Goal: Task Accomplishment & Management: Manage account settings

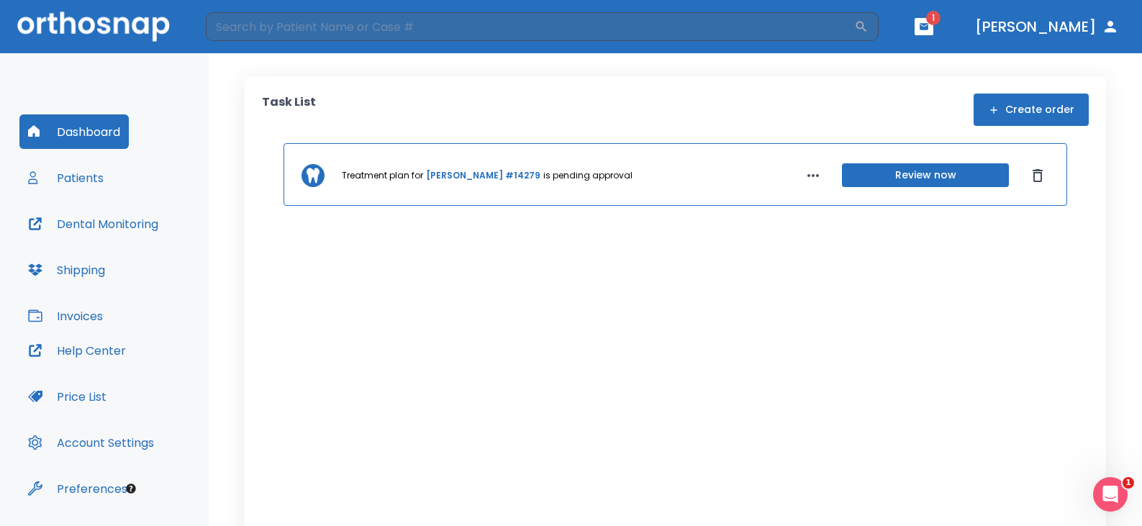
click at [896, 173] on button "Review now" at bounding box center [925, 175] width 167 height 24
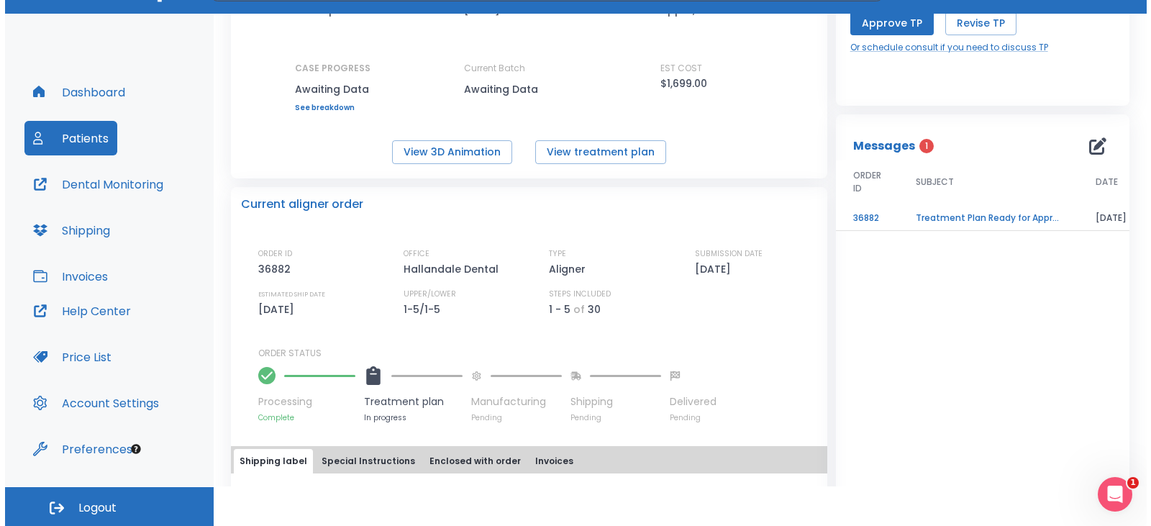
scroll to position [230, 0]
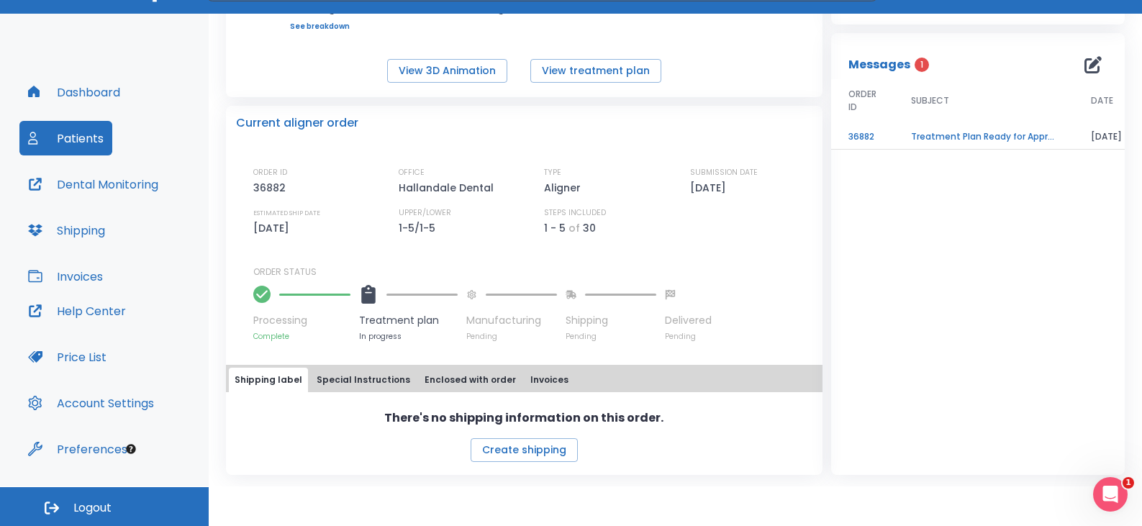
click at [932, 137] on td "Treatment Plan Ready for Approval" at bounding box center [984, 136] width 180 height 25
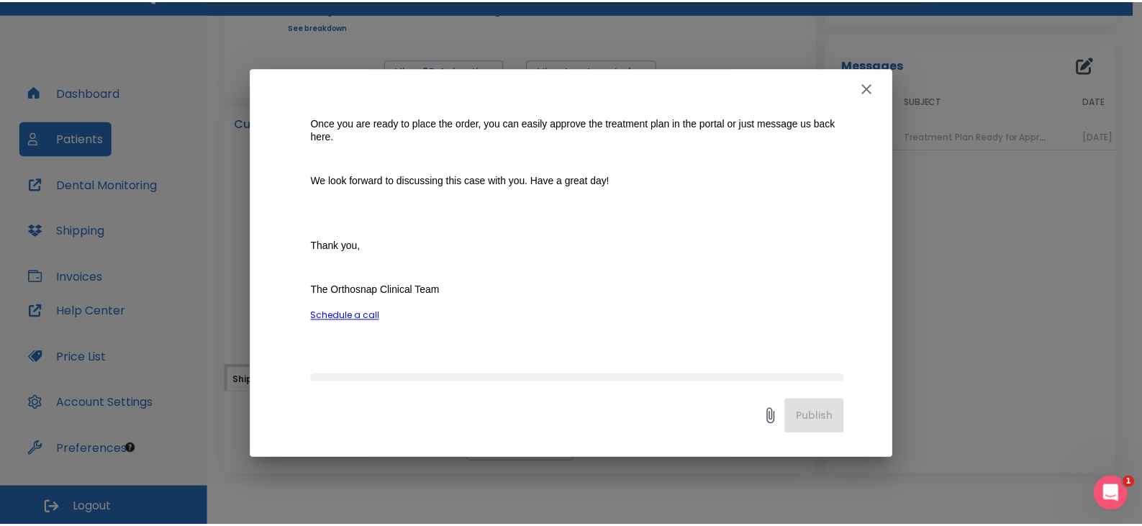
scroll to position [432, 0]
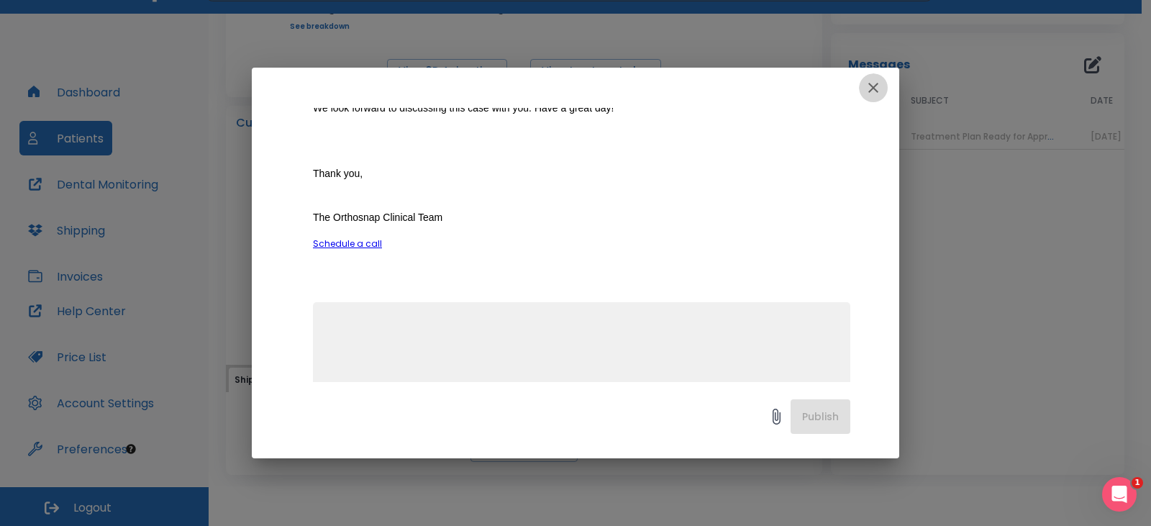
click at [869, 89] on icon "button" at bounding box center [873, 87] width 17 height 17
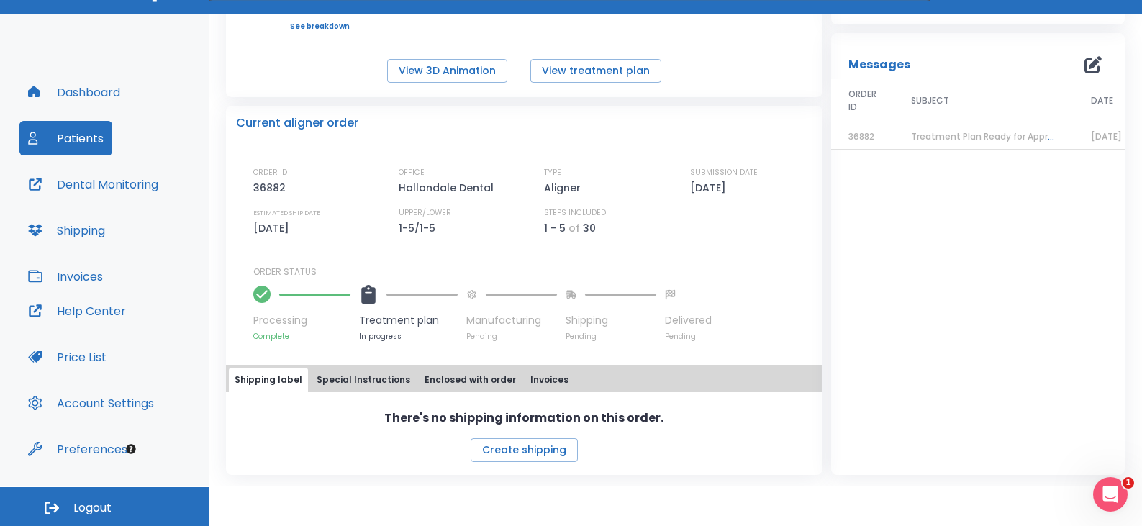
scroll to position [14, 0]
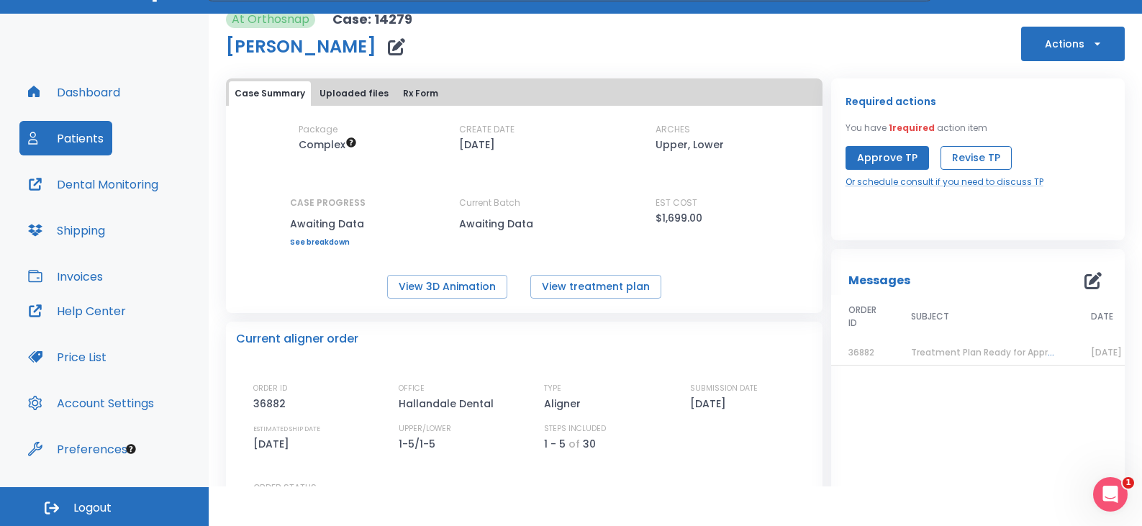
click at [976, 163] on button "Revise TP" at bounding box center [976, 158] width 71 height 24
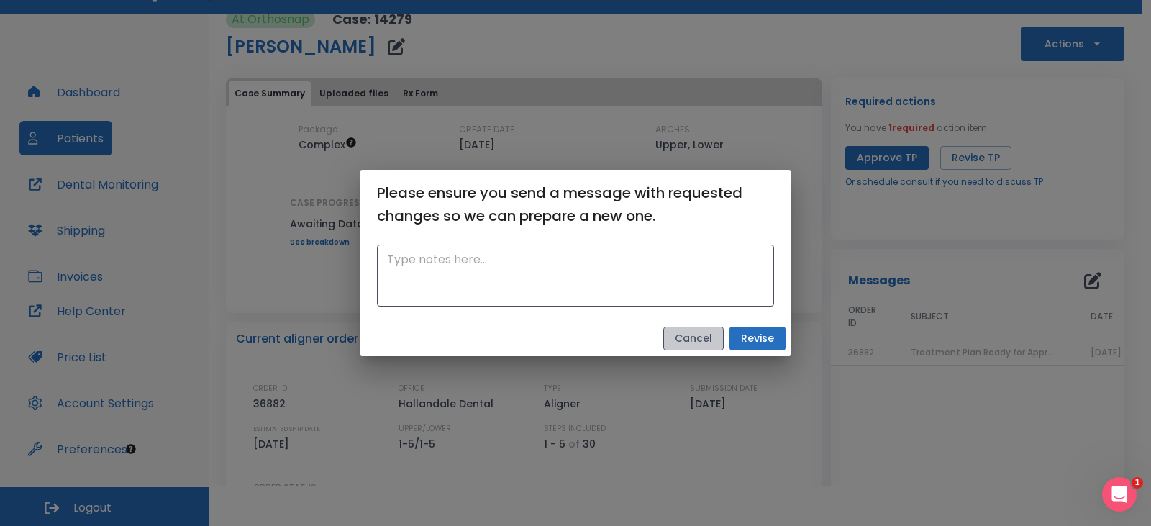
click at [688, 344] on button "Cancel" at bounding box center [693, 339] width 60 height 24
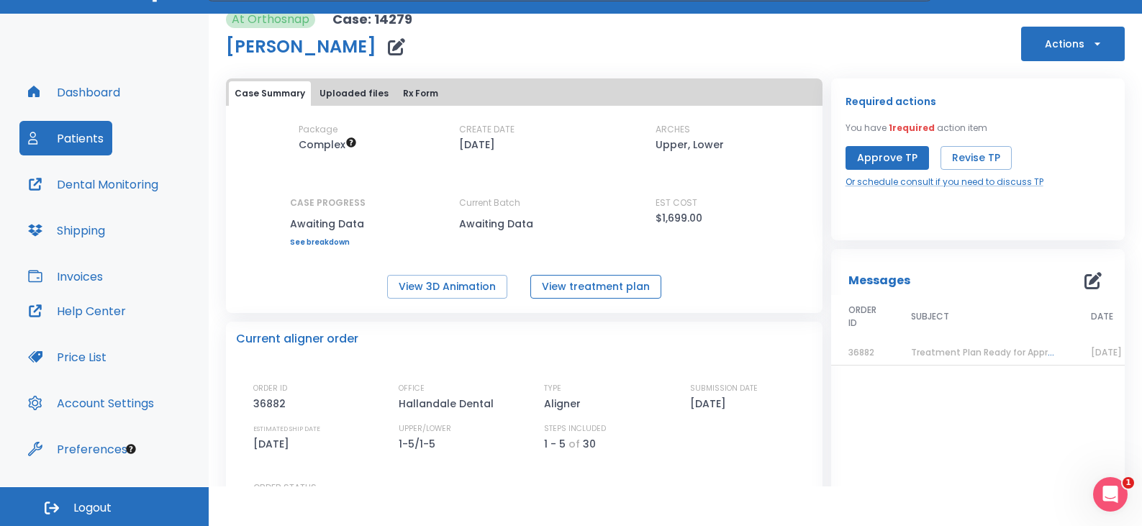
click at [579, 287] on button "View treatment plan" at bounding box center [595, 287] width 131 height 24
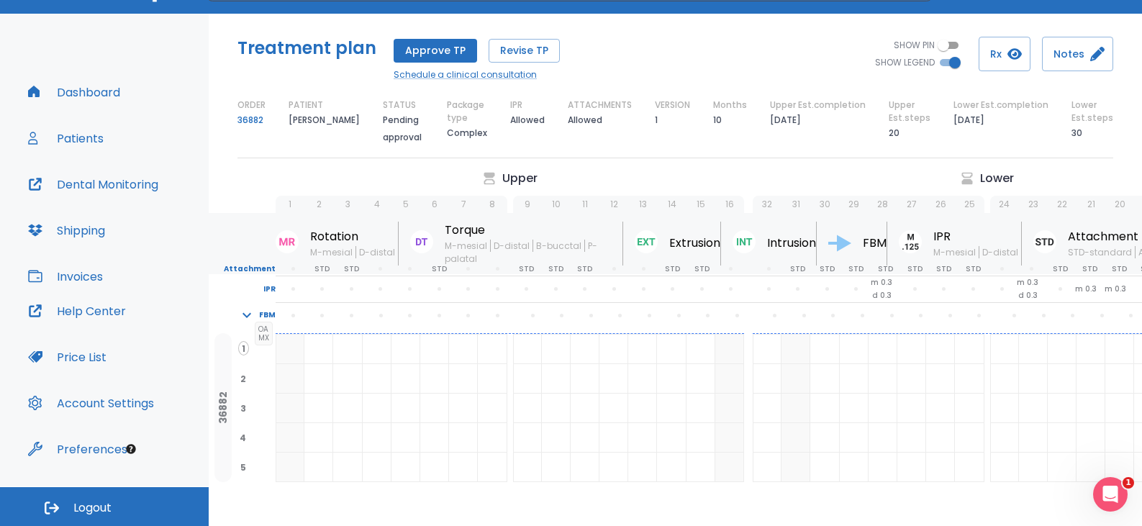
scroll to position [70, 0]
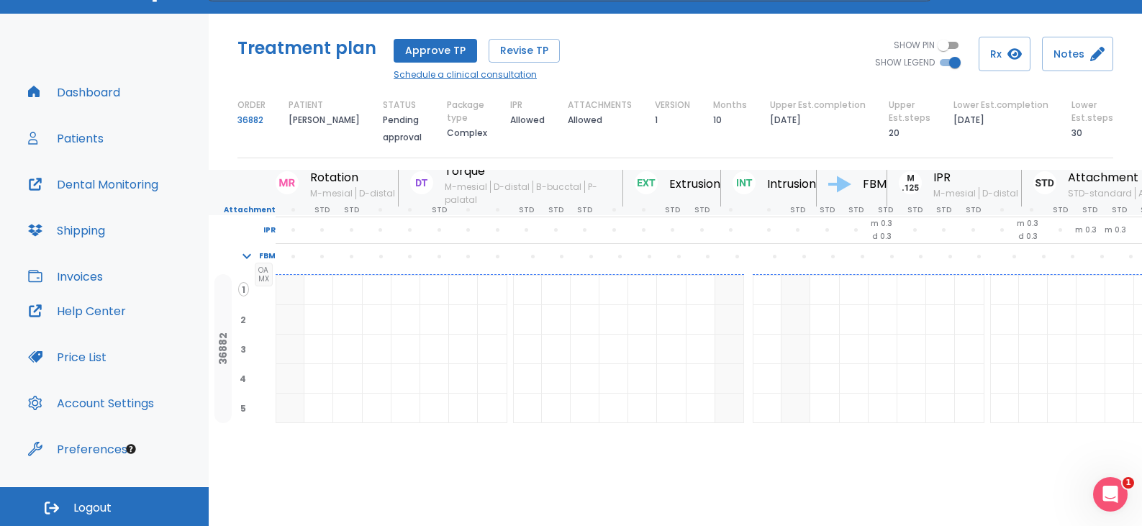
click at [499, 79] on link "Schedule a clinical consultation" at bounding box center [477, 74] width 166 height 13
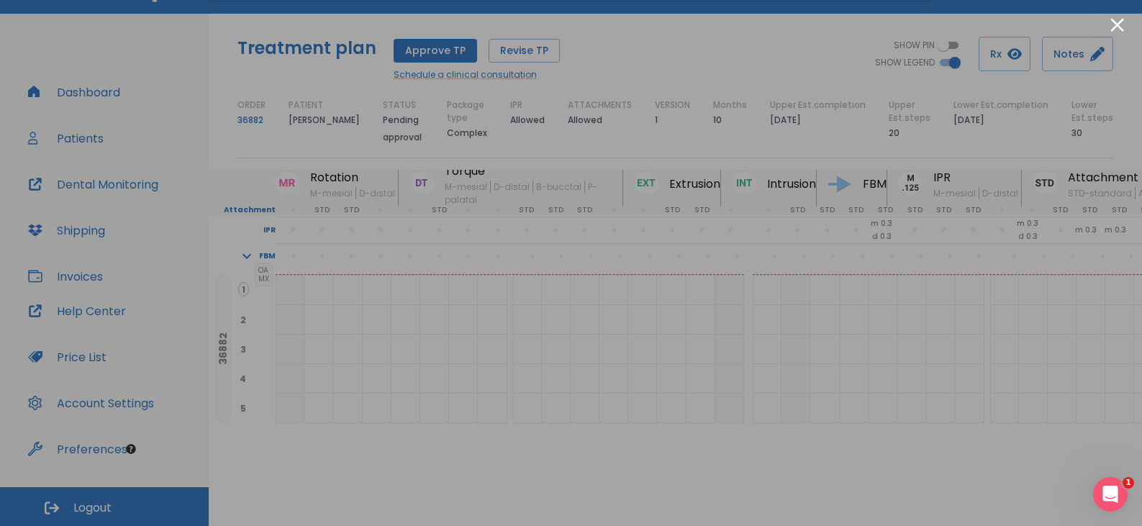
click at [965, 288] on div at bounding box center [571, 263] width 1142 height 526
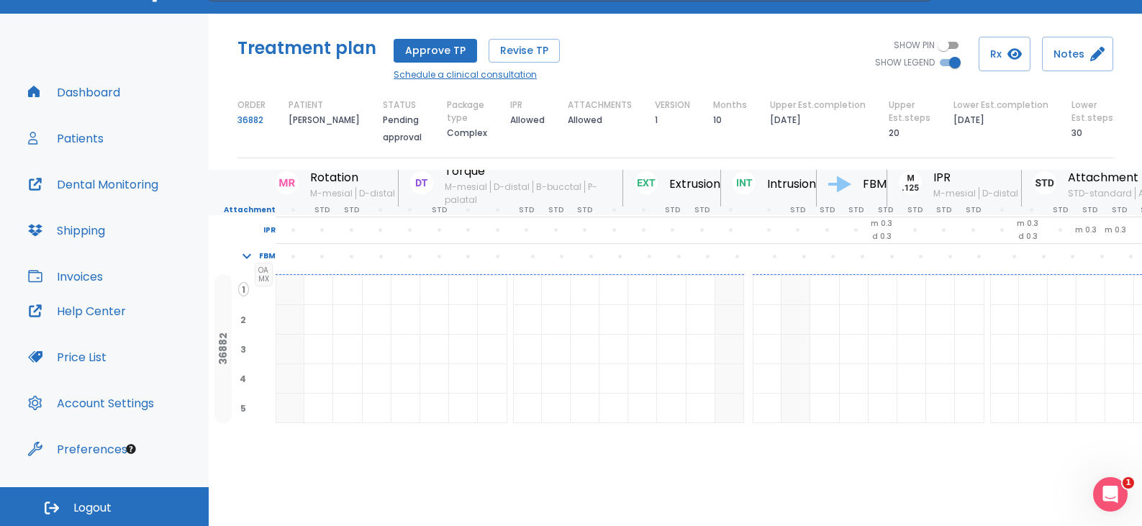
click at [498, 71] on link "Schedule a clinical consultation" at bounding box center [477, 74] width 166 height 13
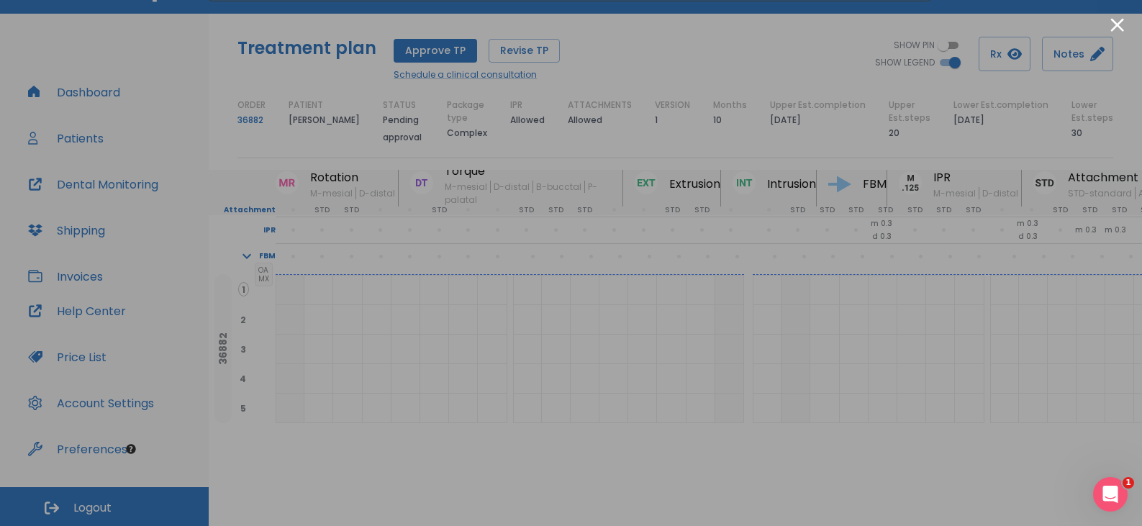
scroll to position [0, 0]
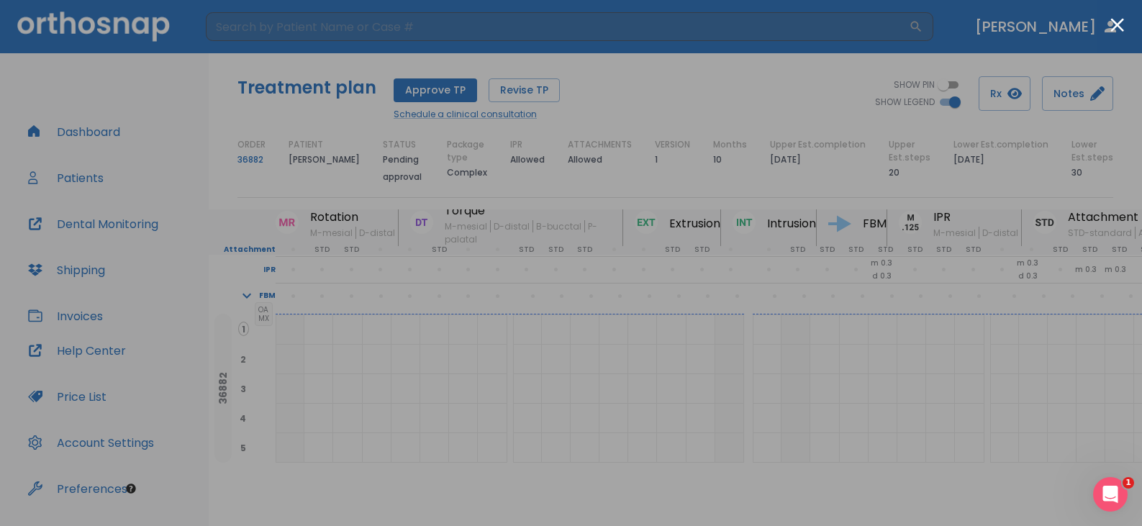
click at [1013, 359] on div at bounding box center [571, 263] width 1142 height 526
